Goal: Complete application form

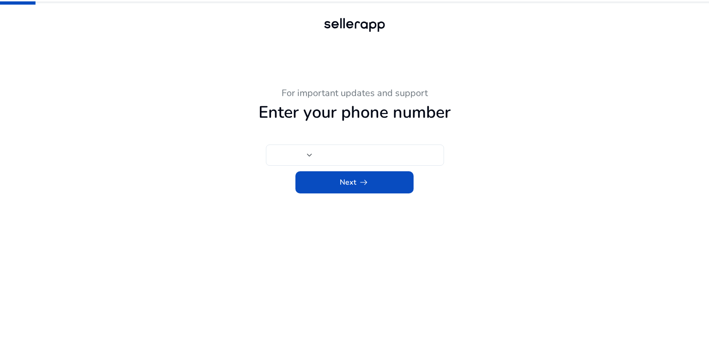
type input "***"
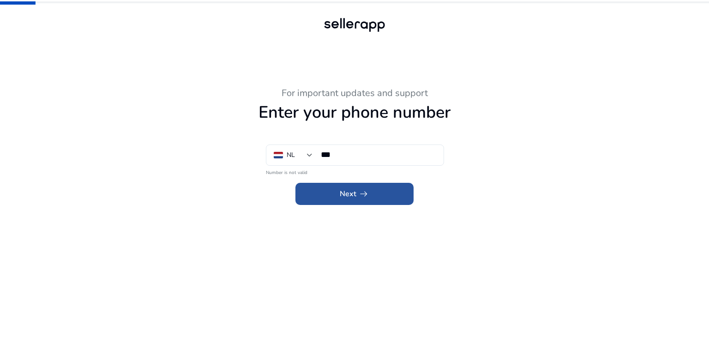
click at [358, 201] on span at bounding box center [354, 194] width 118 height 22
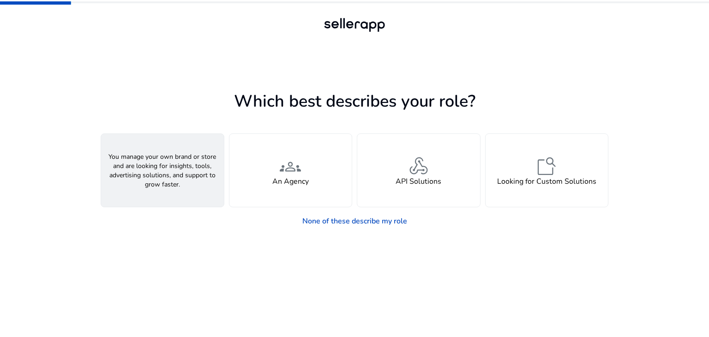
click at [198, 163] on div "person A Seller" at bounding box center [162, 170] width 123 height 73
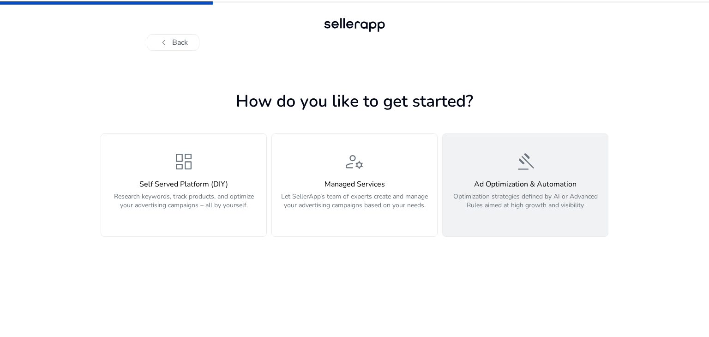
click at [514, 214] on p "Optimization strategies defined by AI or Advanced Rules aimed at high growth an…" at bounding box center [525, 206] width 154 height 28
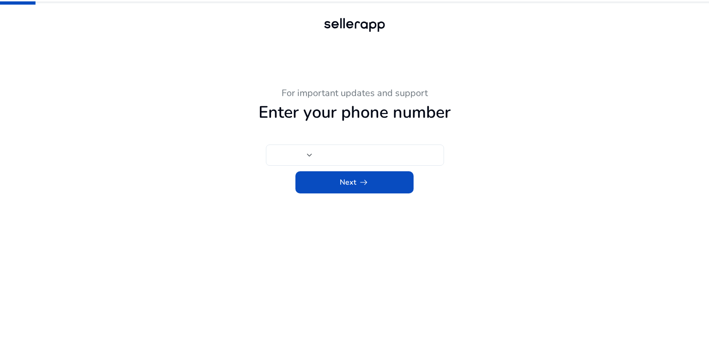
type input "***"
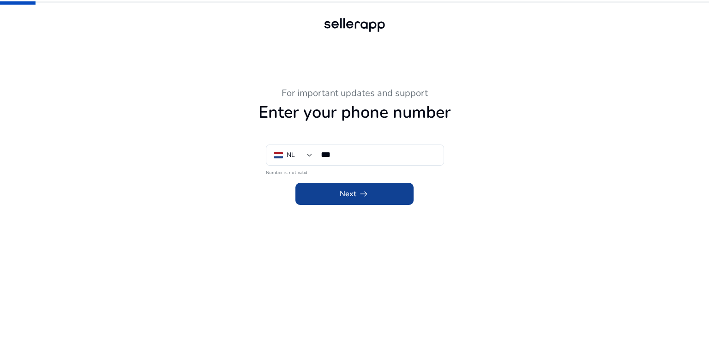
click at [371, 195] on span at bounding box center [354, 194] width 118 height 22
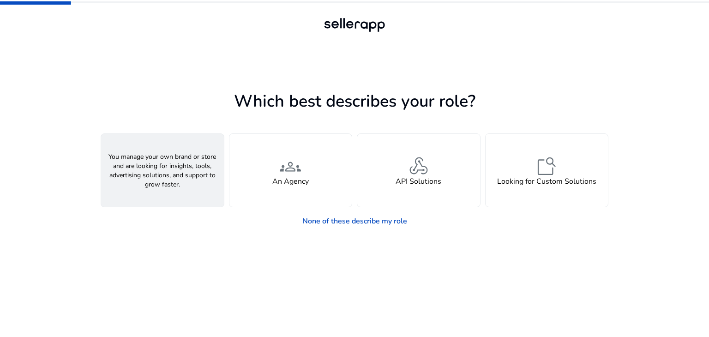
click at [190, 166] on div "person A Seller" at bounding box center [162, 170] width 123 height 73
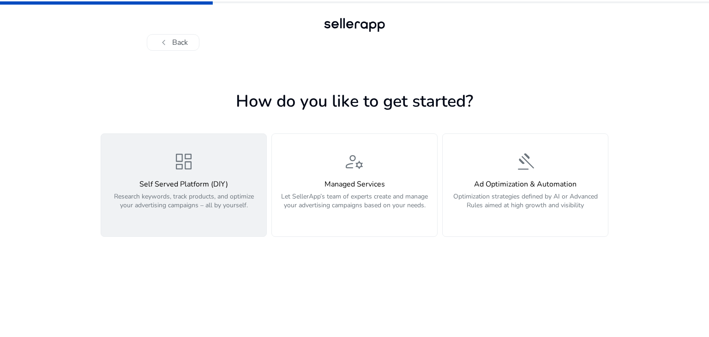
click at [211, 197] on p "Research keywords, track products, and optimize your advertising campaigns – al…" at bounding box center [184, 206] width 154 height 28
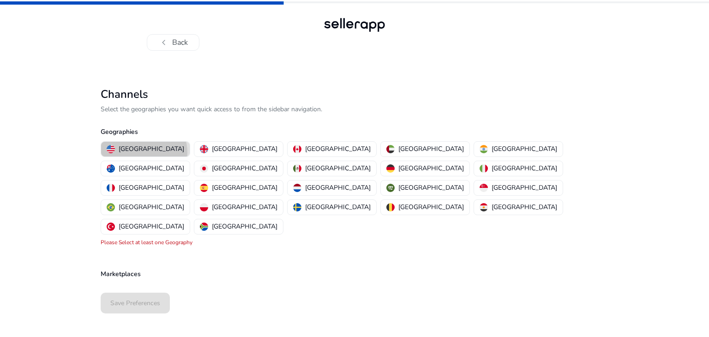
click at [144, 152] on p "[GEOGRAPHIC_DATA]" at bounding box center [152, 149] width 66 height 10
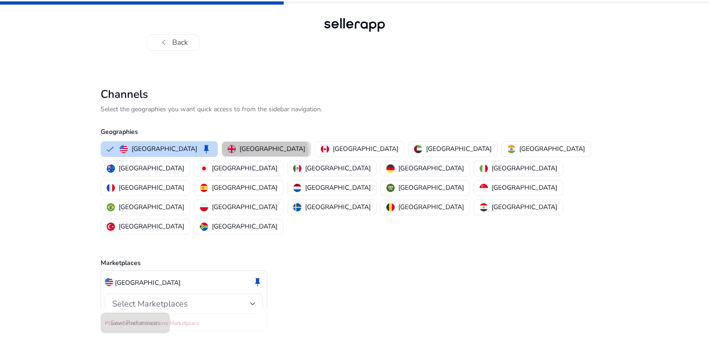
click at [240, 151] on p "[GEOGRAPHIC_DATA]" at bounding box center [273, 149] width 66 height 10
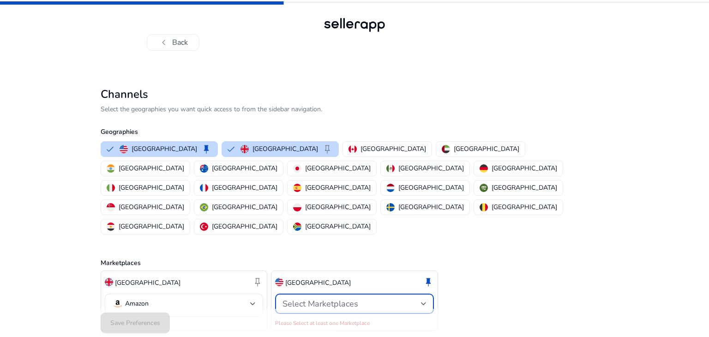
click at [327, 298] on span "Select Marketplaces" at bounding box center [321, 303] width 76 height 11
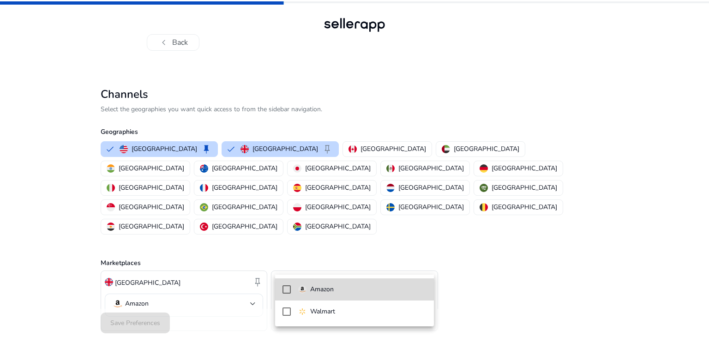
click at [324, 291] on p "Amazon" at bounding box center [322, 289] width 24 height 10
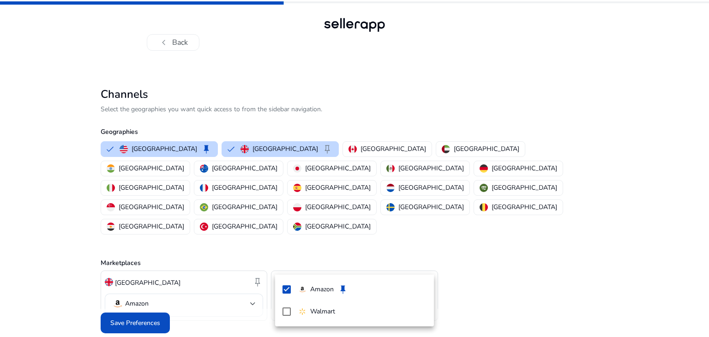
click at [139, 303] on div at bounding box center [354, 168] width 709 height 337
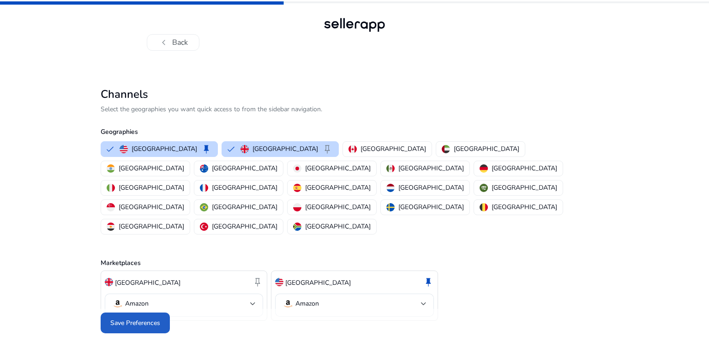
click at [139, 318] on span "Save Preferences" at bounding box center [135, 323] width 50 height 10
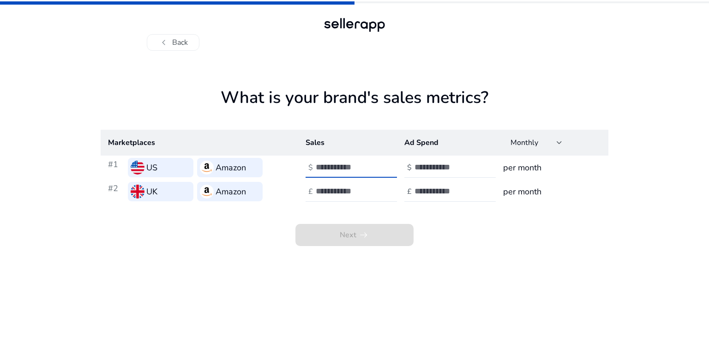
click at [373, 168] on input "**" at bounding box center [347, 167] width 62 height 10
click at [374, 164] on input "*" at bounding box center [347, 167] width 62 height 10
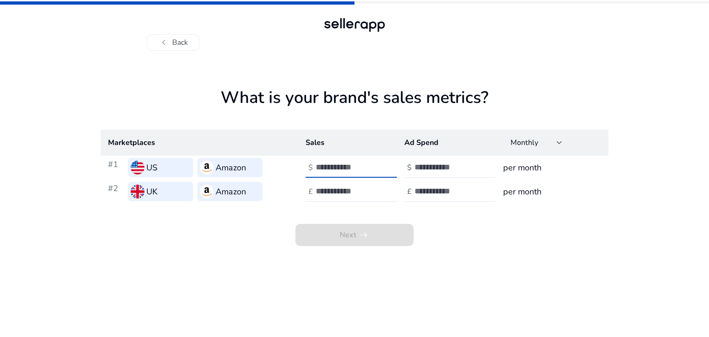
click at [374, 164] on input "*" at bounding box center [347, 167] width 62 height 10
type input "***"
click at [347, 195] on input "number" at bounding box center [347, 191] width 62 height 10
type input "***"
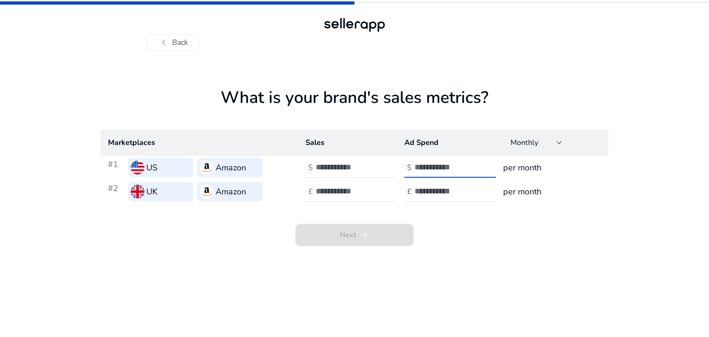
click at [446, 167] on input "number" at bounding box center [446, 167] width 62 height 10
click at [545, 147] on div "Monthly" at bounding box center [534, 143] width 46 height 10
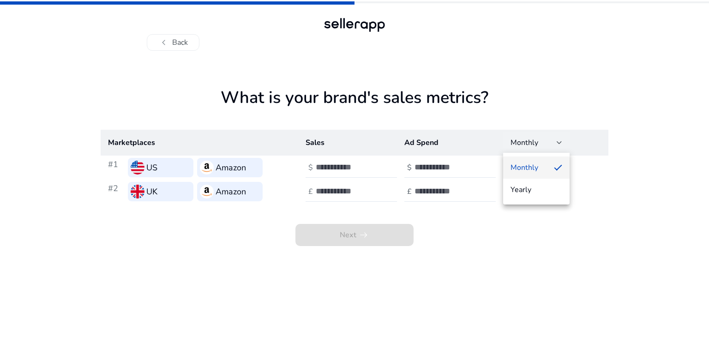
drag, startPoint x: 526, startPoint y: 175, endPoint x: 608, endPoint y: 167, distance: 82.1
click at [608, 167] on div "Monthly Yearly" at bounding box center [354, 168] width 709 height 337
click at [608, 167] on div at bounding box center [354, 168] width 709 height 337
click at [536, 168] on h3 "per month" at bounding box center [552, 167] width 98 height 13
click at [440, 175] on div at bounding box center [456, 167] width 83 height 20
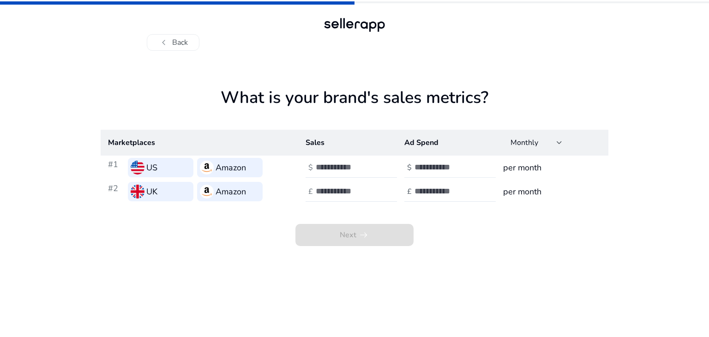
drag, startPoint x: 440, startPoint y: 174, endPoint x: 475, endPoint y: 167, distance: 35.0
click at [475, 167] on div at bounding box center [456, 167] width 83 height 20
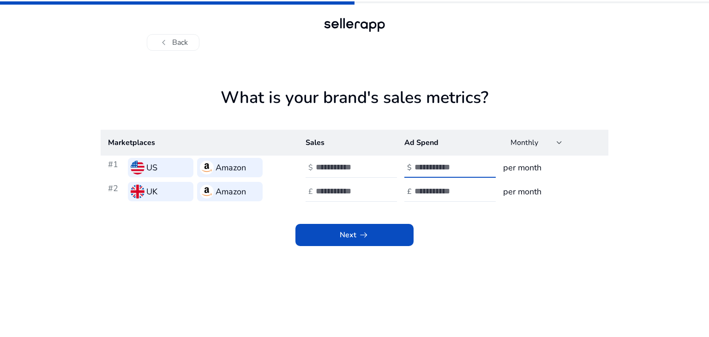
type input "*"
click at [475, 167] on input "*" at bounding box center [446, 167] width 62 height 10
drag, startPoint x: 457, startPoint y: 191, endPoint x: 476, endPoint y: 189, distance: 19.1
click at [476, 189] on input "number" at bounding box center [446, 191] width 62 height 10
type input "*"
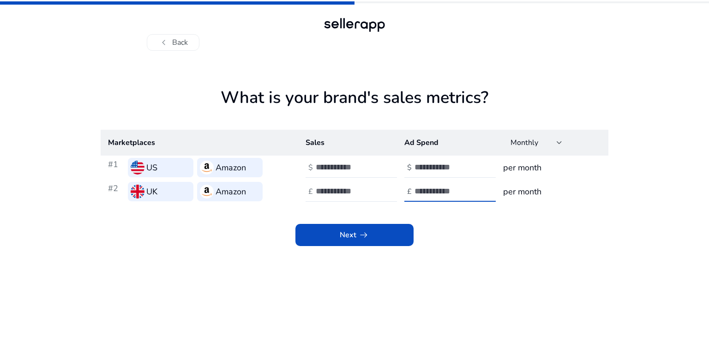
click at [476, 189] on input "*" at bounding box center [446, 191] width 62 height 10
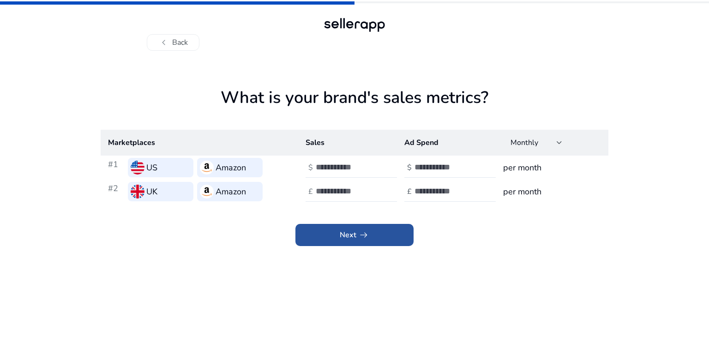
click at [348, 233] on span "Next arrow_right_alt" at bounding box center [355, 234] width 30 height 11
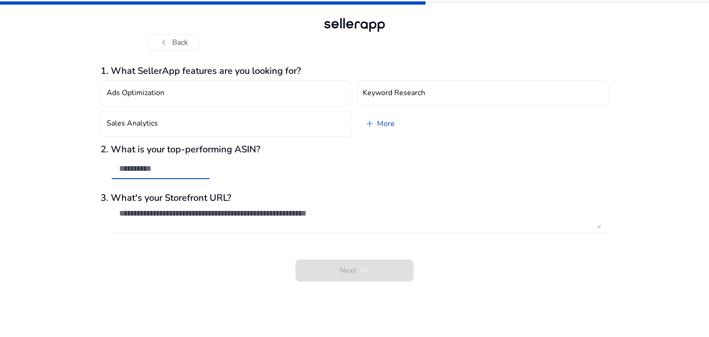
click at [169, 173] on input "text" at bounding box center [160, 168] width 83 height 10
